Goal: Task Accomplishment & Management: Use online tool/utility

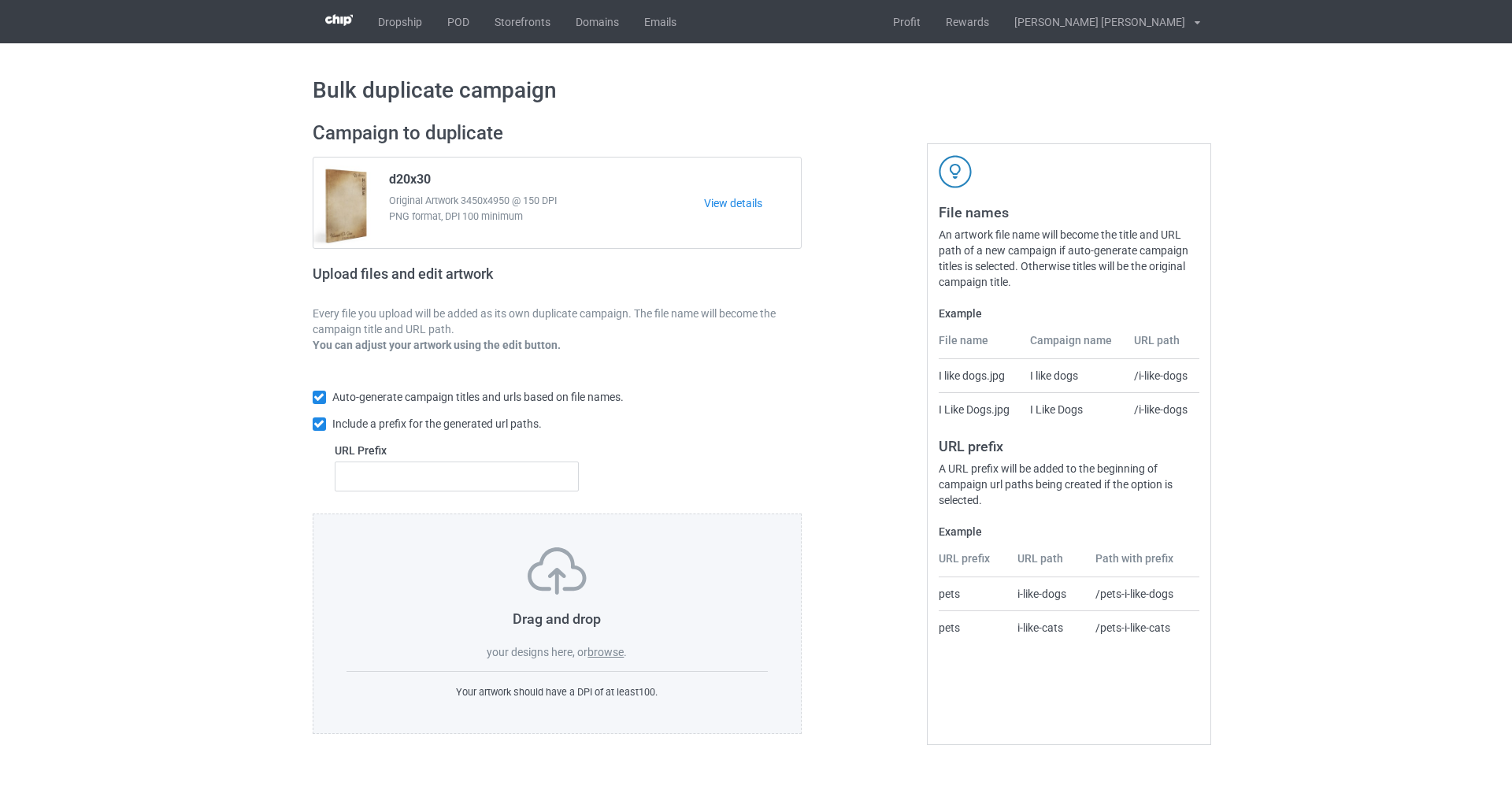
click at [613, 662] on div "Drag and drop your designs here, or browse . Your artwork should have a DPI of …" at bounding box center [557, 623] width 490 height 220
click at [614, 654] on label "browse" at bounding box center [605, 651] width 37 height 13
click at [0, 0] on input "browse" at bounding box center [0, 0] width 0 height 0
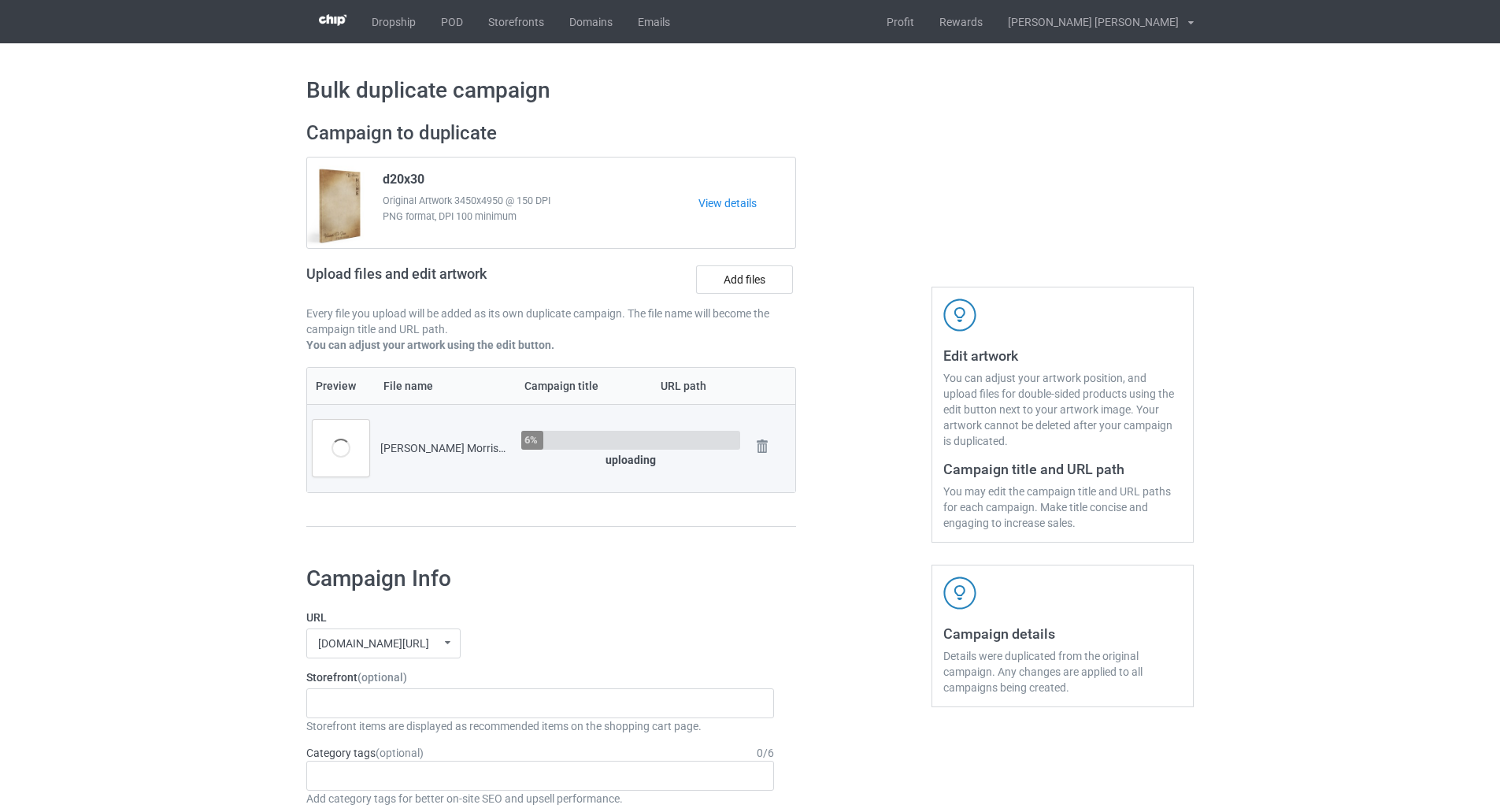
click at [1123, 166] on div "Edit artwork You can adjust your artwork position, and upload files for double-…" at bounding box center [1062, 332] width 284 height 444
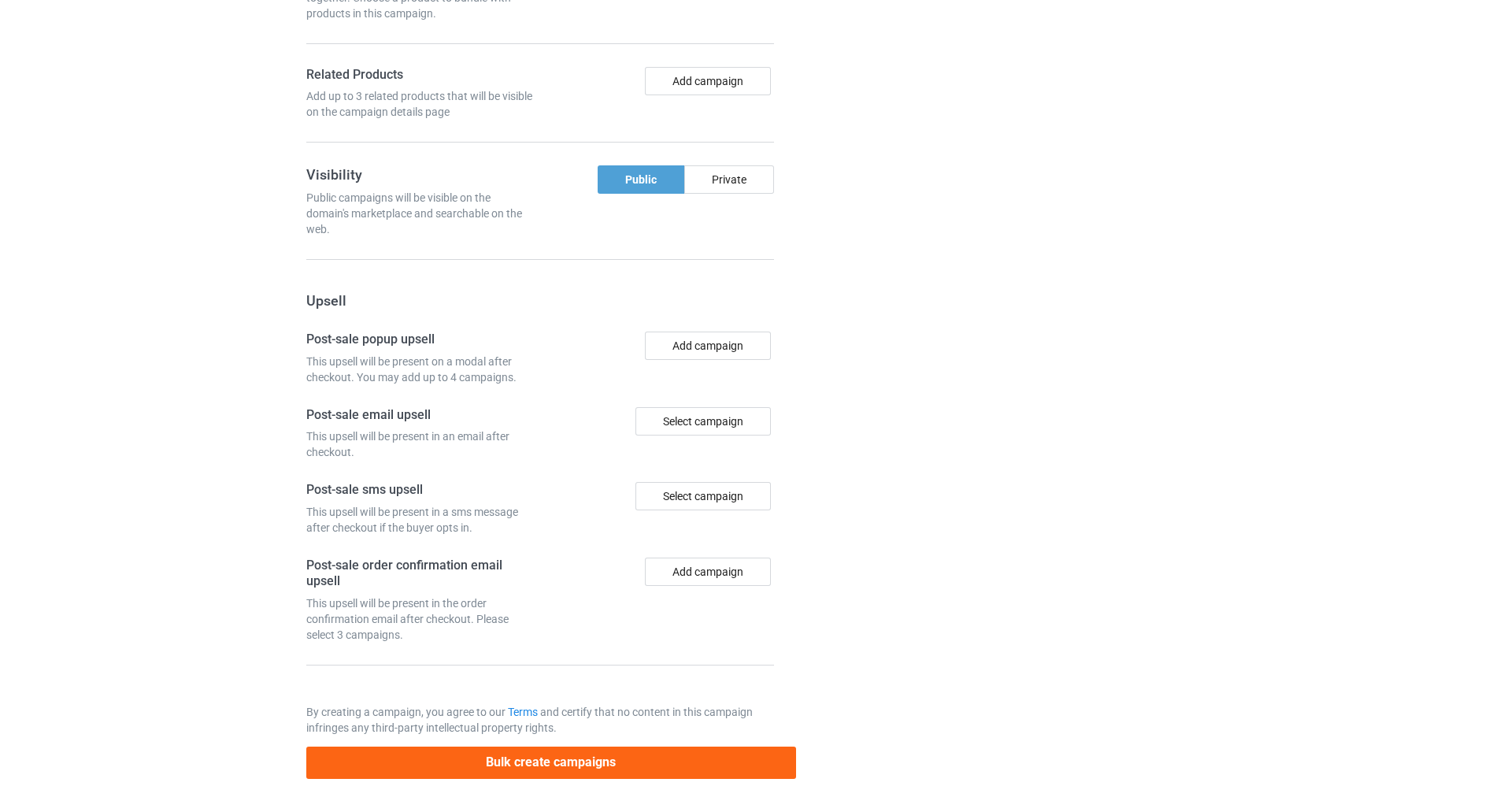
scroll to position [1210, 0]
click at [582, 758] on button "Bulk create campaigns" at bounding box center [550, 763] width 490 height 33
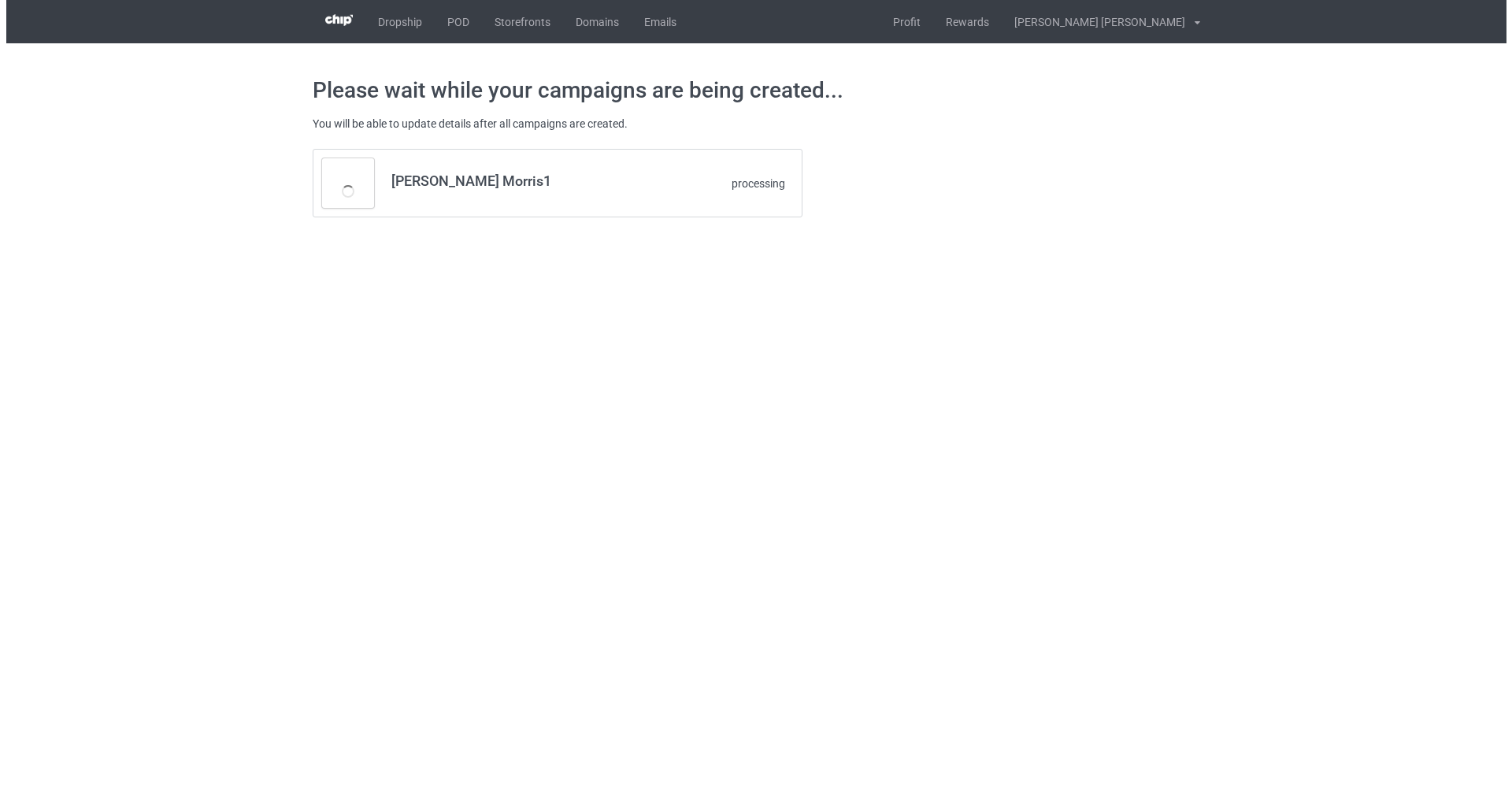
scroll to position [0, 0]
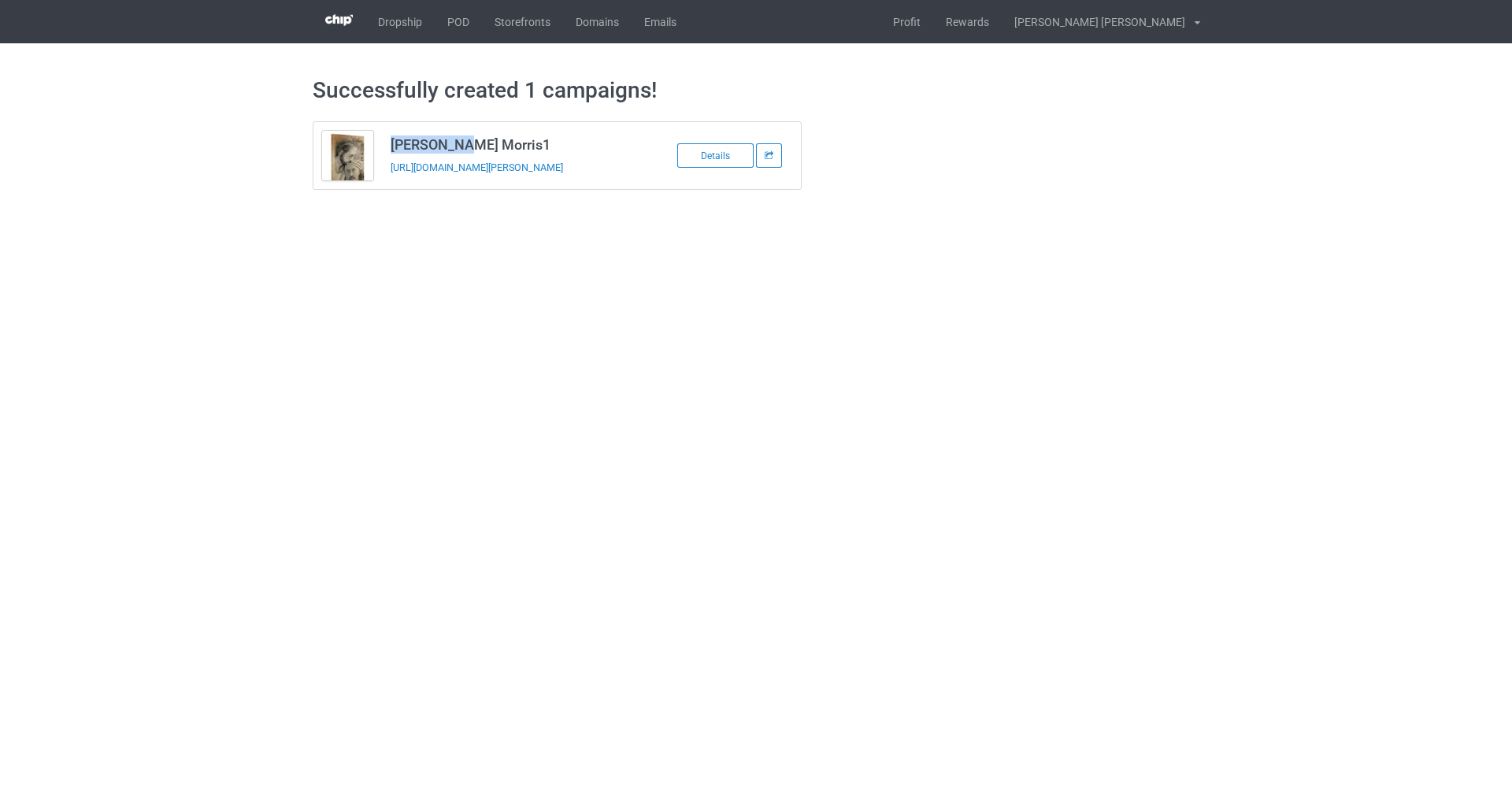
drag, startPoint x: 386, startPoint y: 149, endPoint x: 462, endPoint y: 148, distance: 76.0
click at [462, 148] on td "[PERSON_NAME] Morris1 [URL][DOMAIN_NAME][PERSON_NAME]" at bounding box center [515, 156] width 267 height 67
copy h3 "[PERSON_NAME]"
